Goal: Browse casually

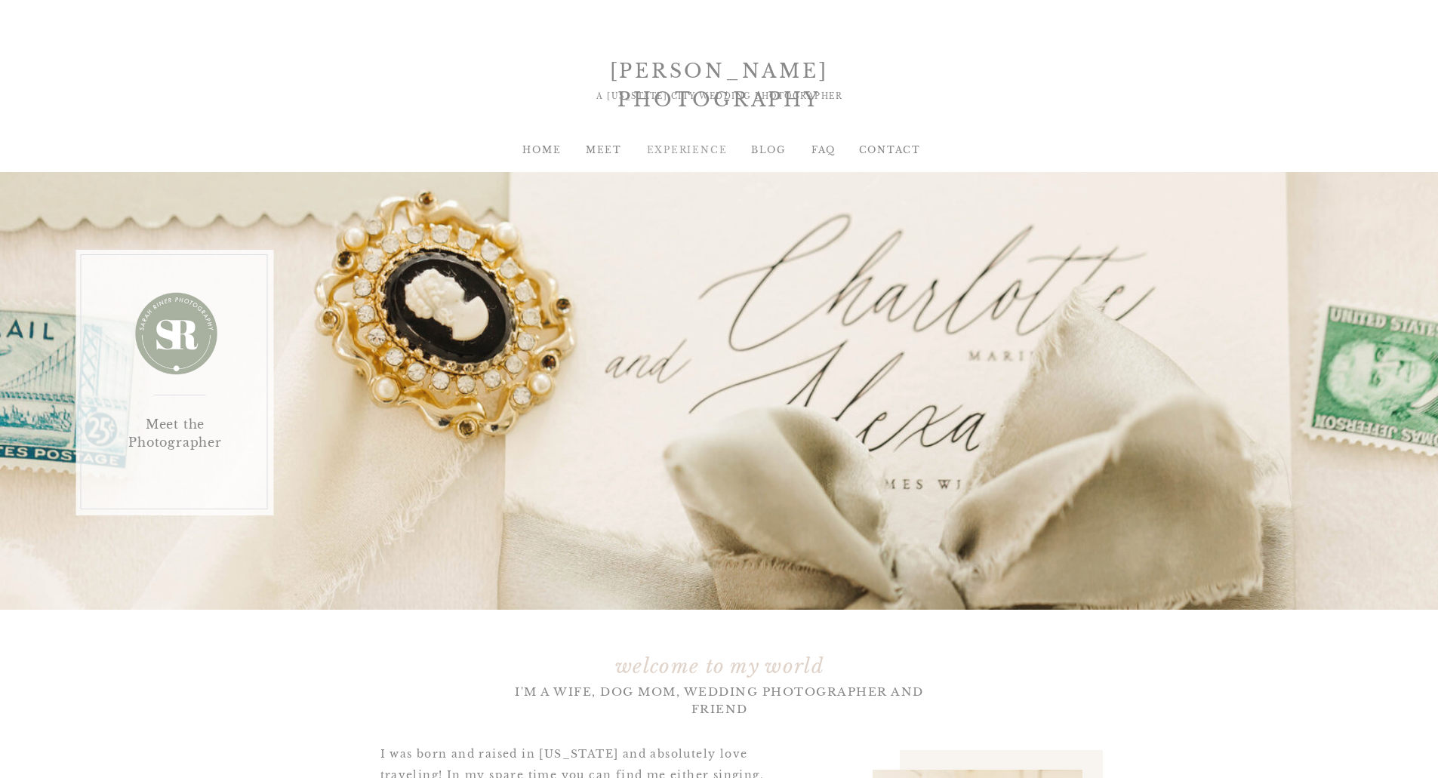
click at [689, 147] on div "EXPERIENCE" at bounding box center [677, 150] width 61 height 14
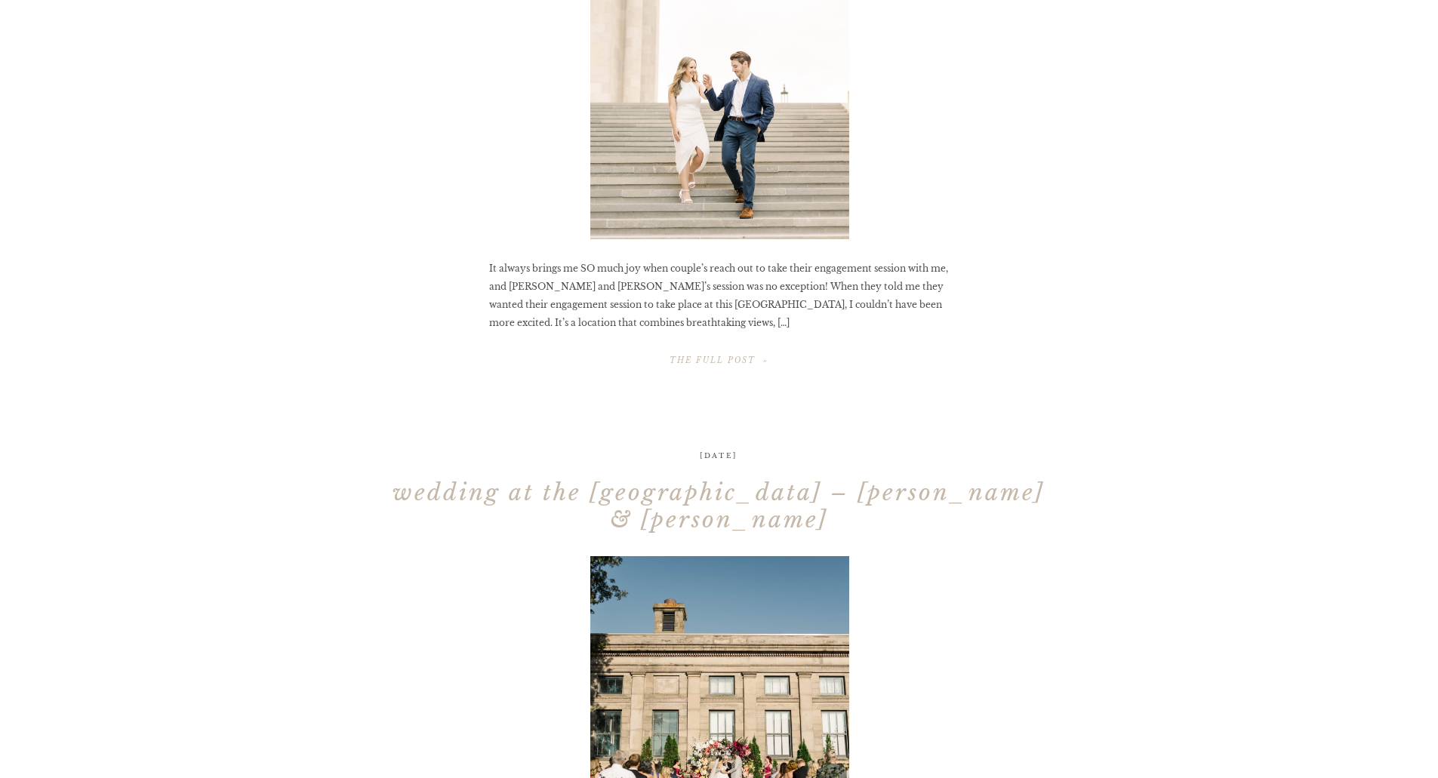
scroll to position [226, 0]
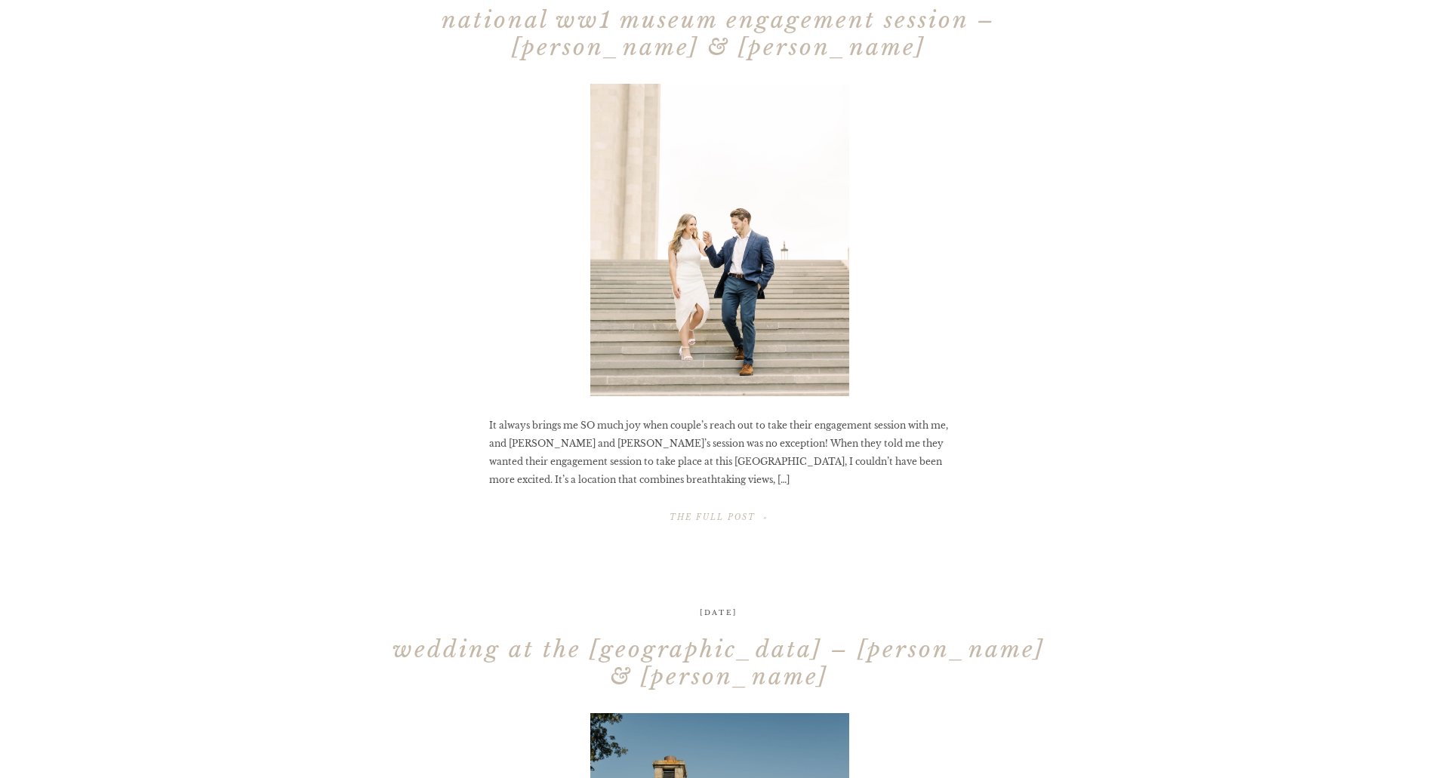
click at [728, 517] on div at bounding box center [718, 517] width 127 height 34
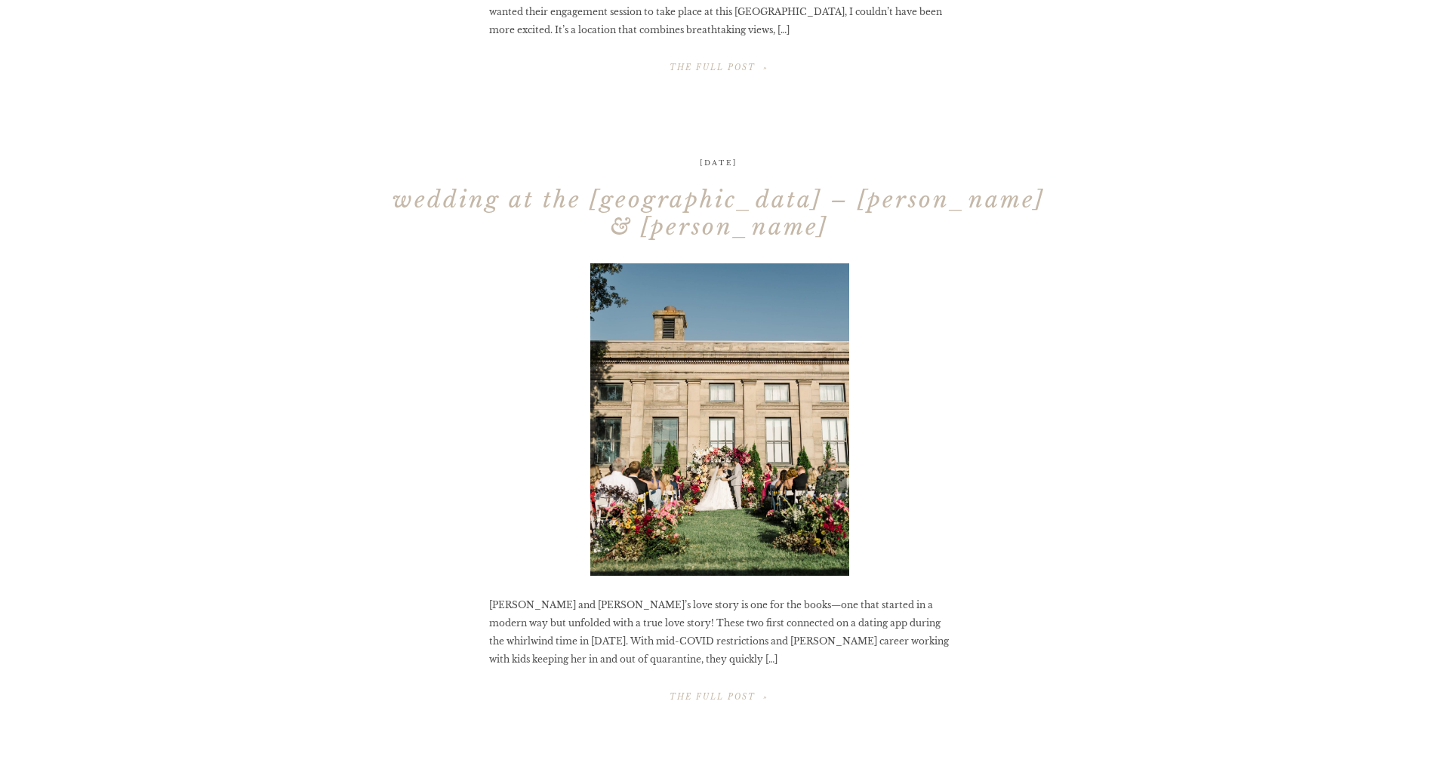
scroll to position [755, 0]
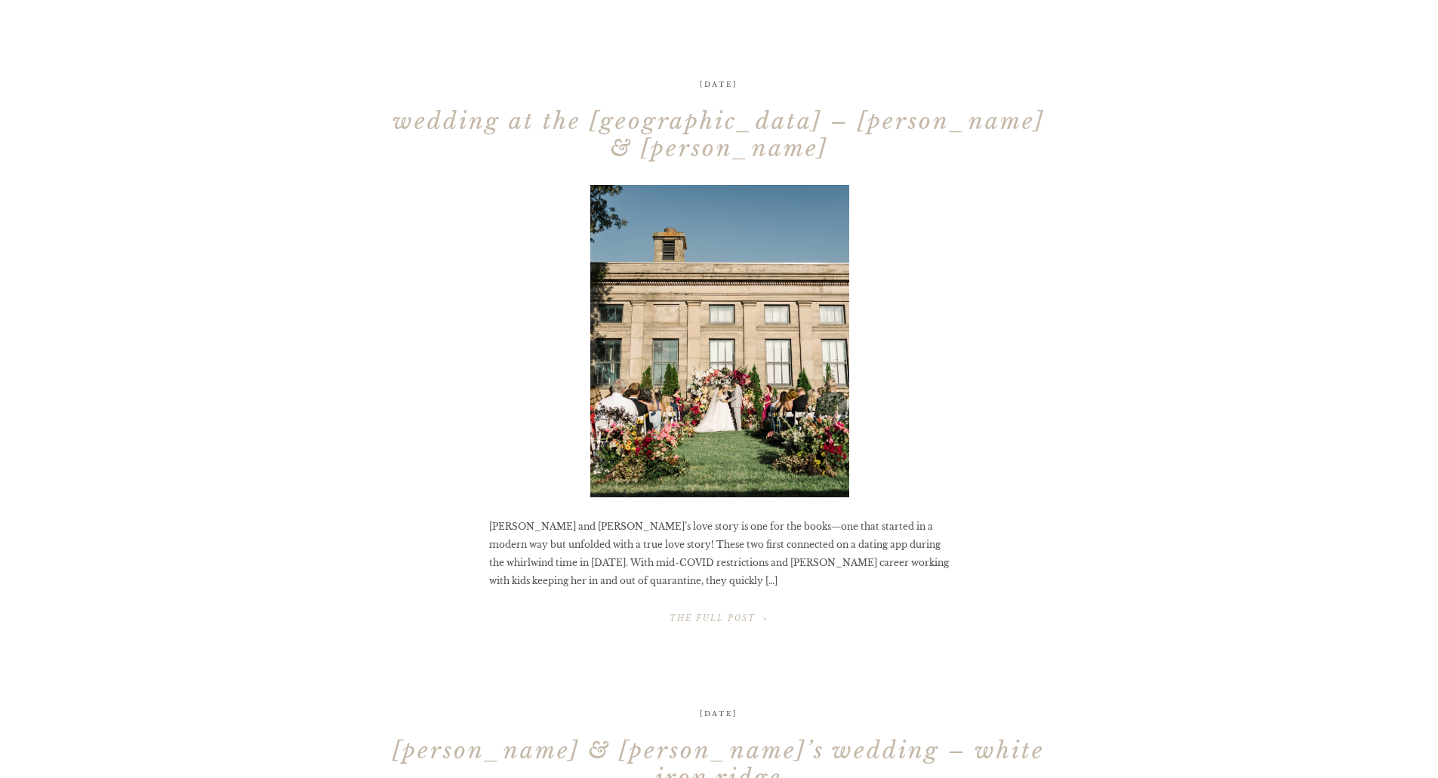
click at [729, 611] on div at bounding box center [718, 618] width 127 height 34
click at [688, 612] on div at bounding box center [718, 618] width 127 height 34
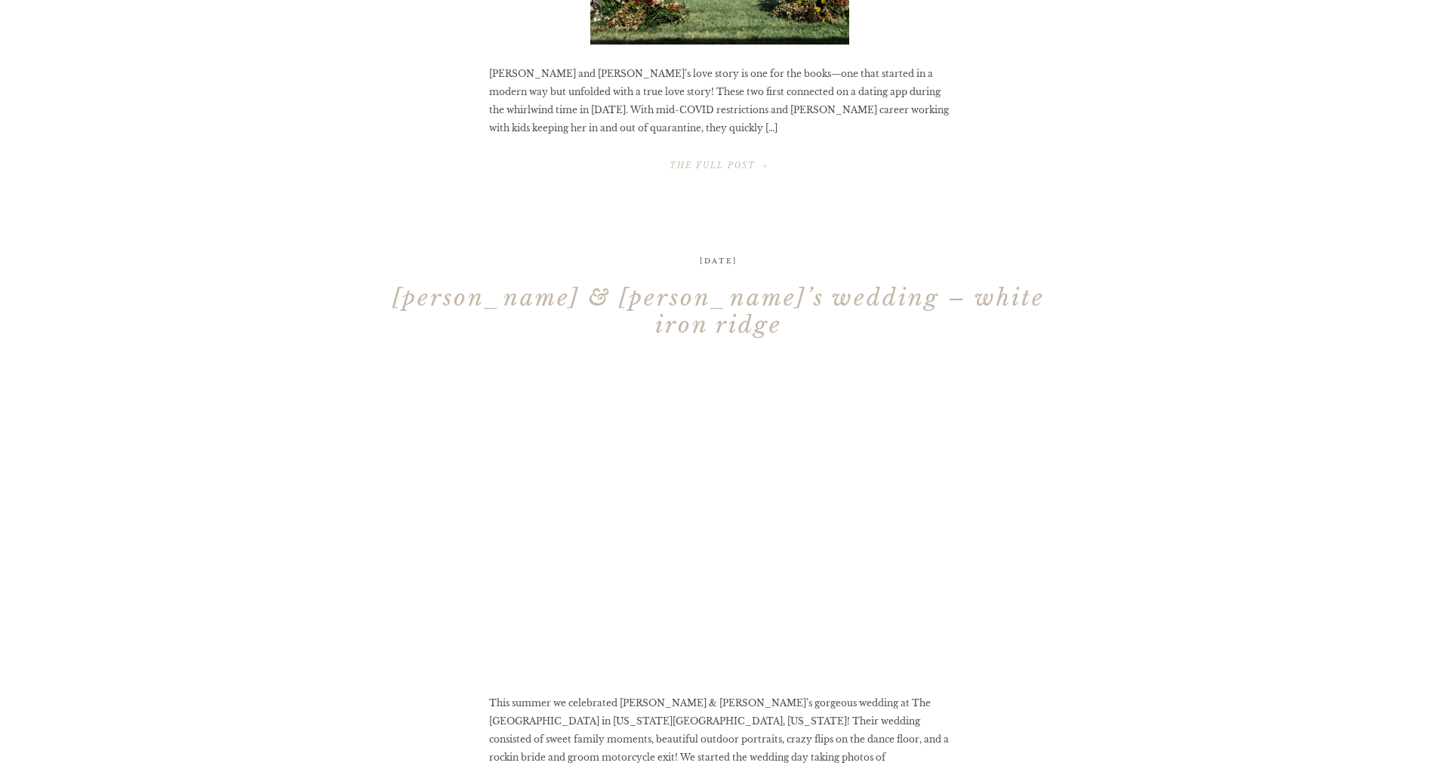
scroll to position [1585, 0]
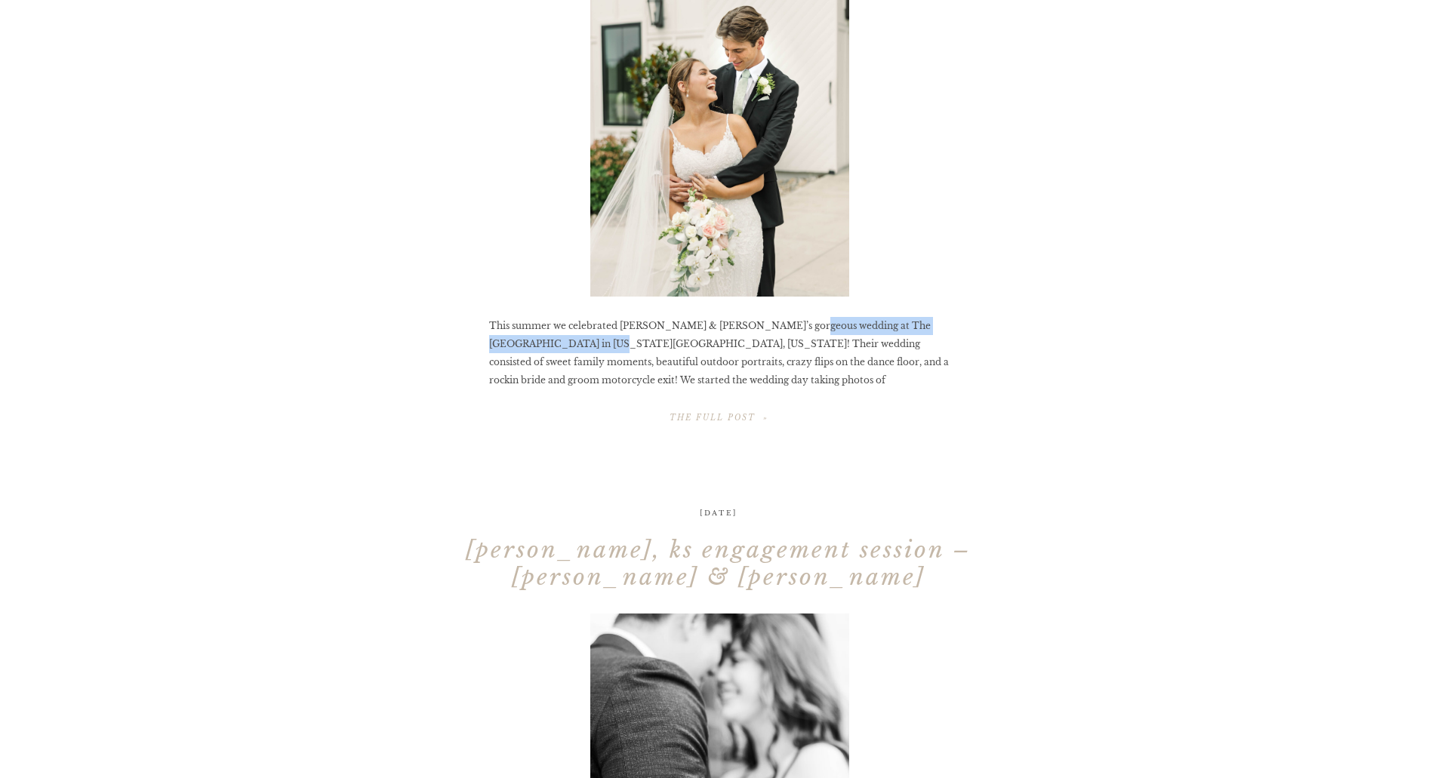
drag, startPoint x: 789, startPoint y: 319, endPoint x: 552, endPoint y: 346, distance: 238.5
click at [552, 346] on p "This summer we celebrated Erica & Noah’s gorgeous wedding at The White Iron Rid…" at bounding box center [719, 362] width 460 height 91
copy p "The White Iron Ridge in Kansas City, Missouri"
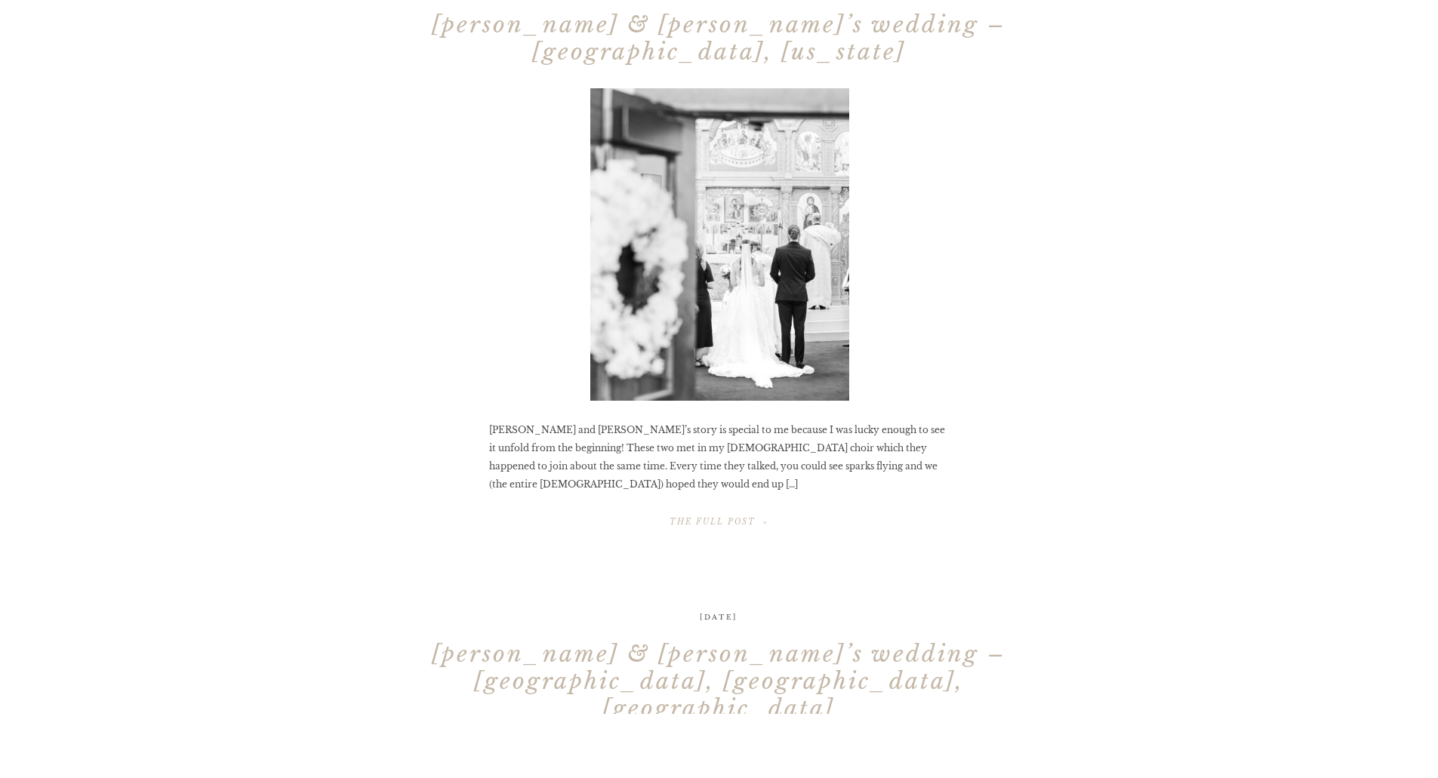
scroll to position [5004, 0]
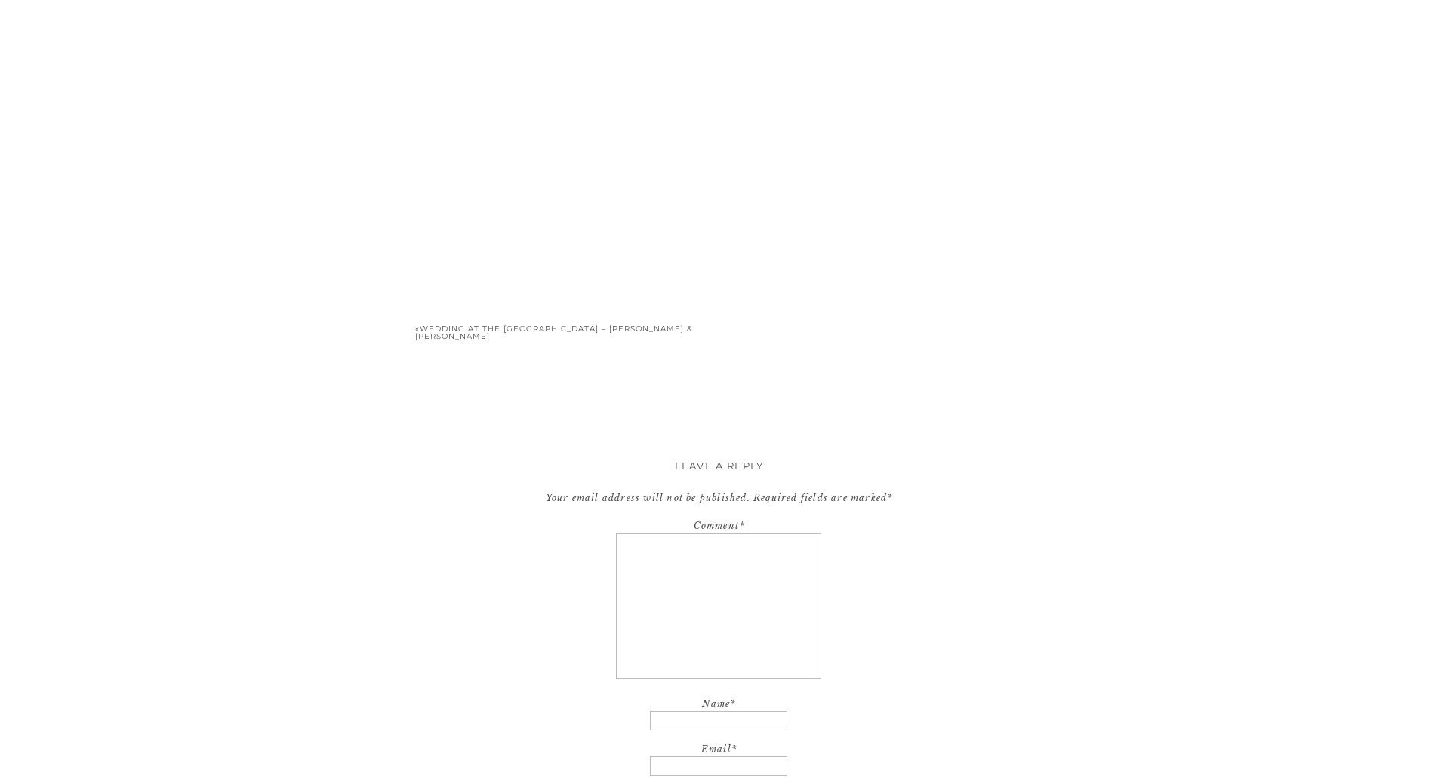
scroll to position [11321, 0]
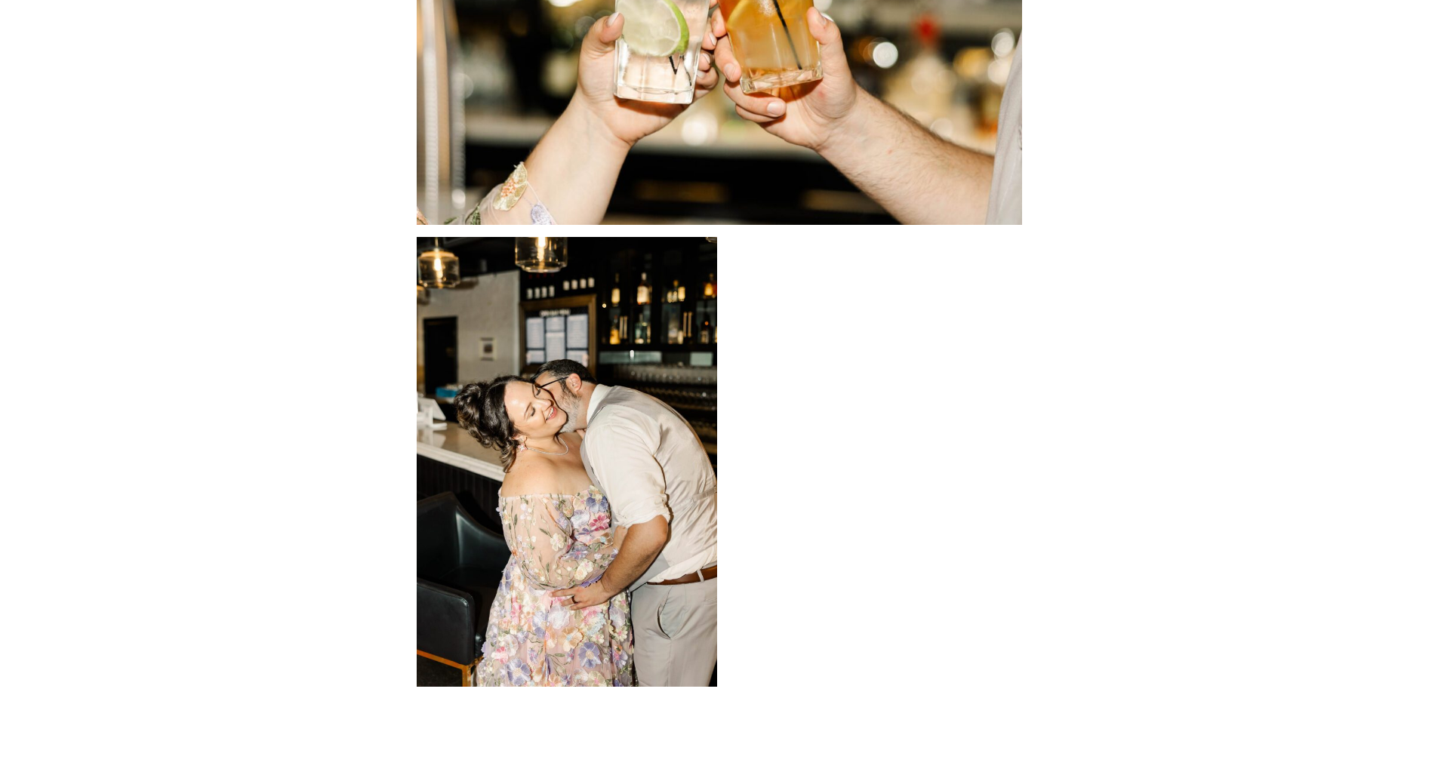
scroll to position [32302, 0]
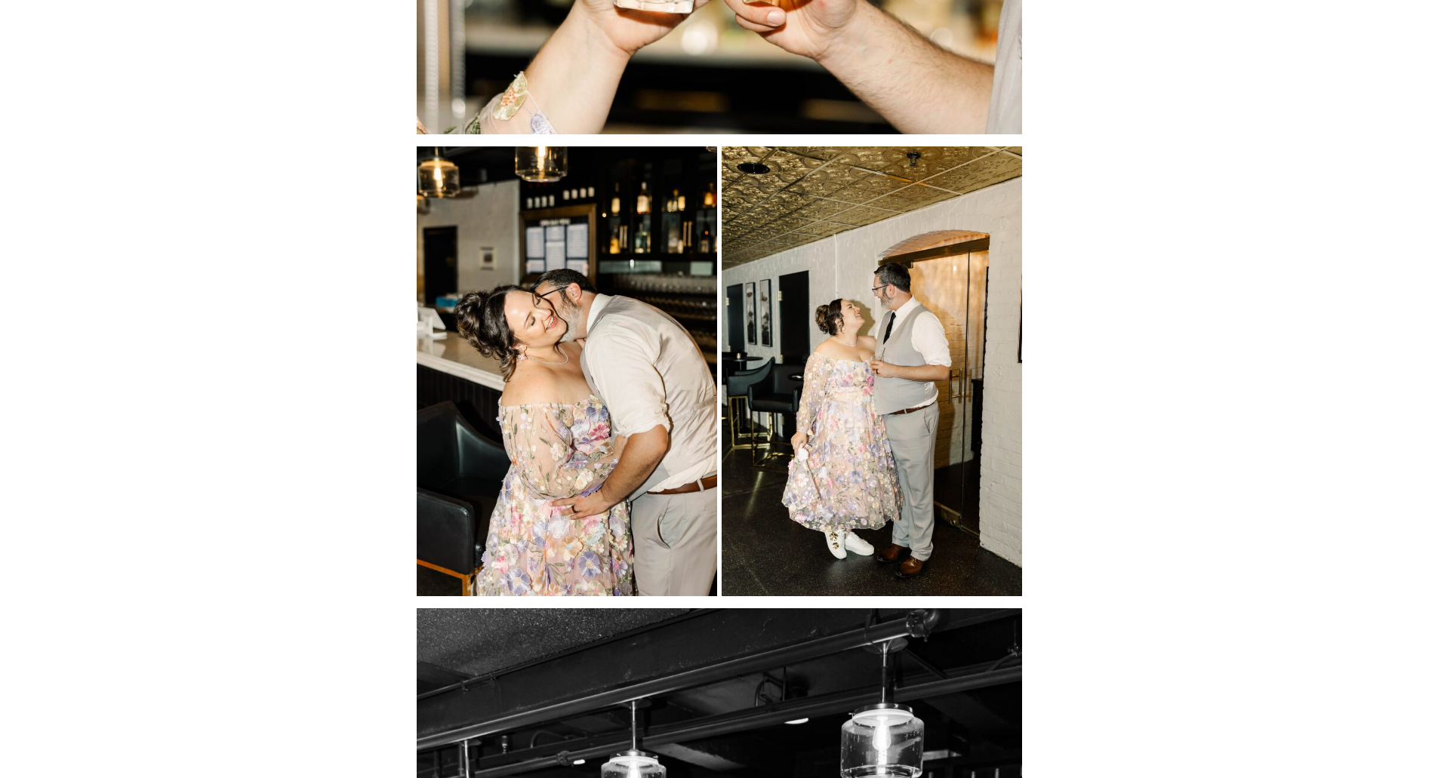
click at [837, 393] on img at bounding box center [872, 371] width 300 height 451
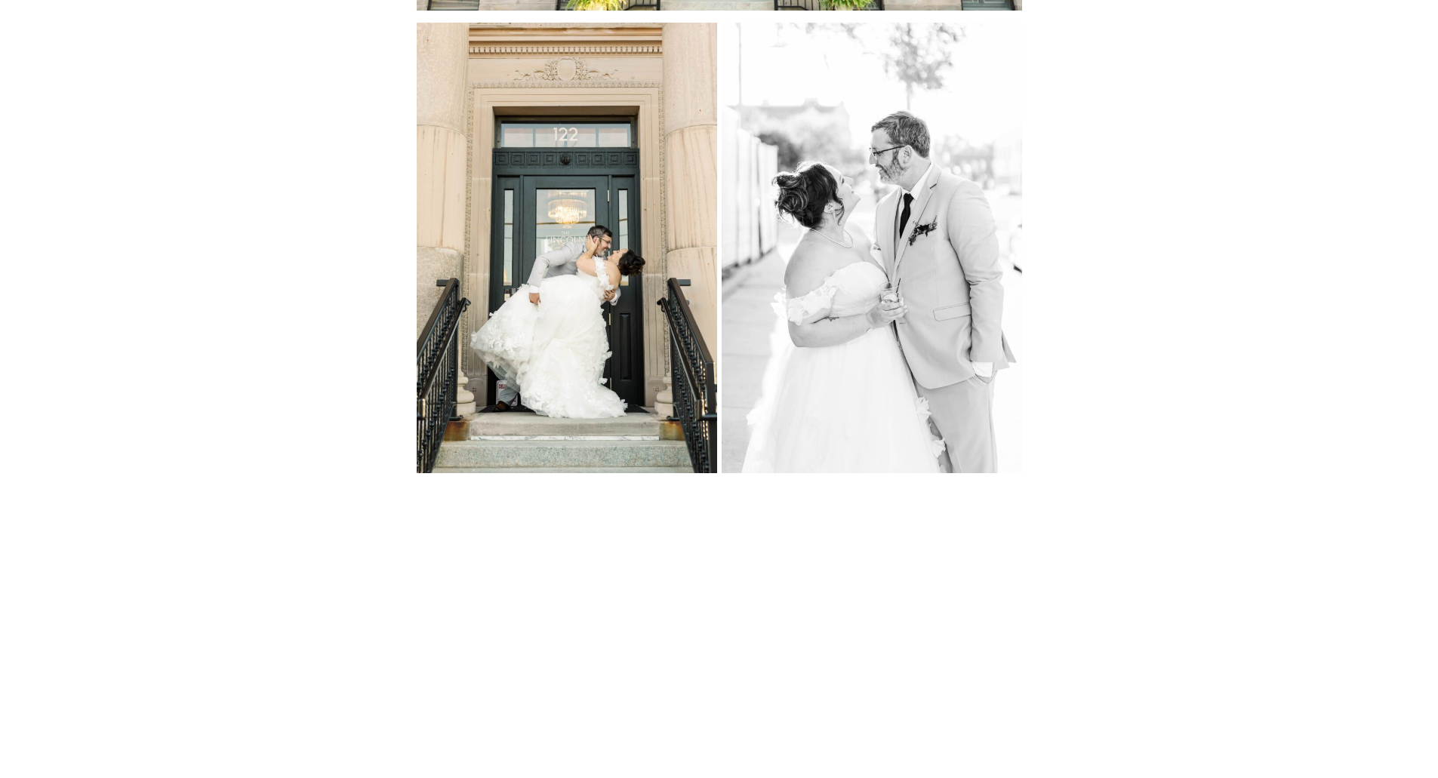
scroll to position [23699, 0]
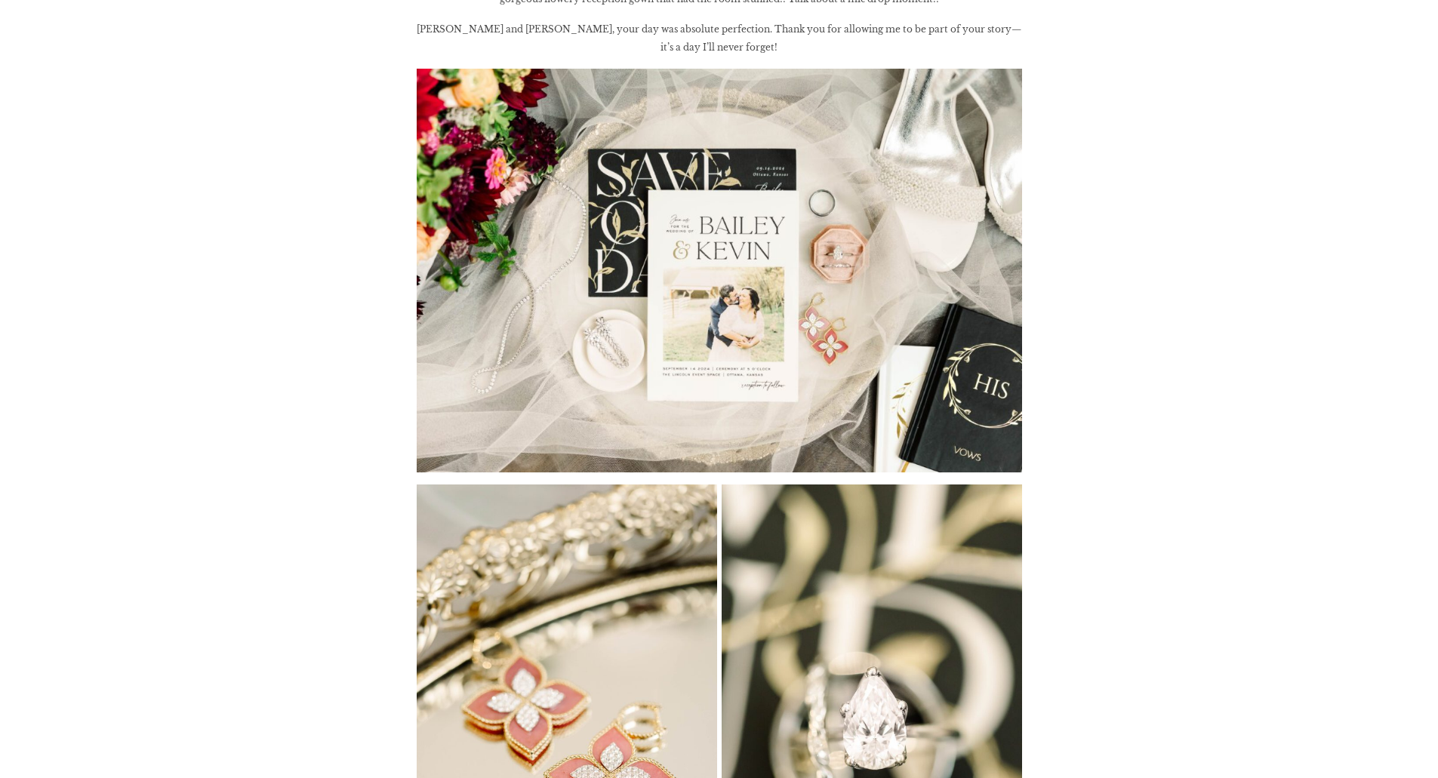
scroll to position [981, 0]
